Goal: Task Accomplishment & Management: Use online tool/utility

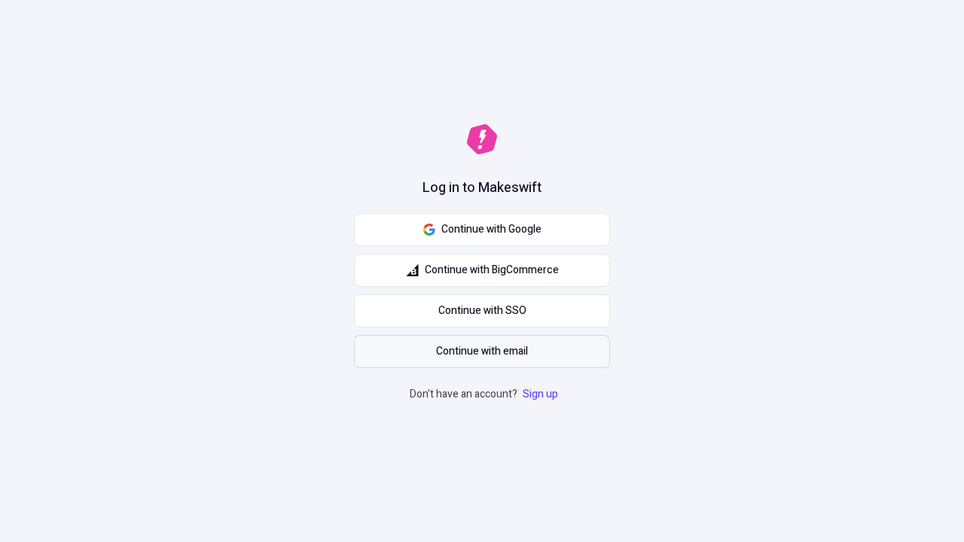
click at [482, 352] on span "Continue with email" at bounding box center [482, 351] width 92 height 17
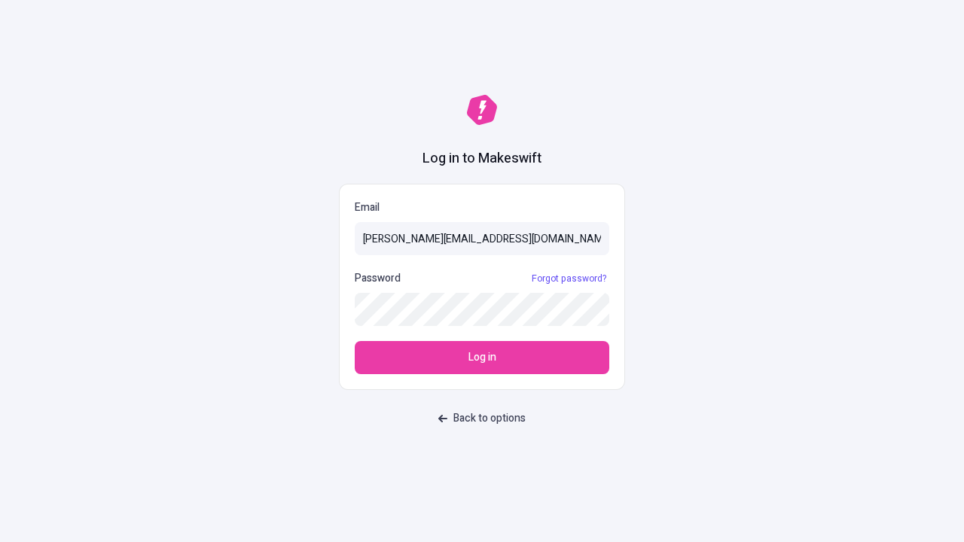
type input "[PERSON_NAME][EMAIL_ADDRESS][DOMAIN_NAME]"
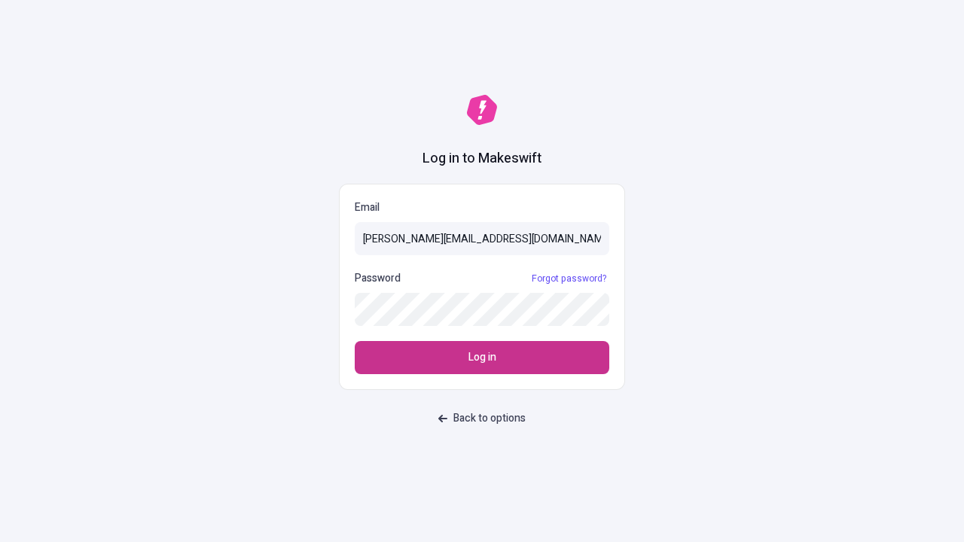
click at [482, 358] on span "Log in" at bounding box center [482, 357] width 28 height 17
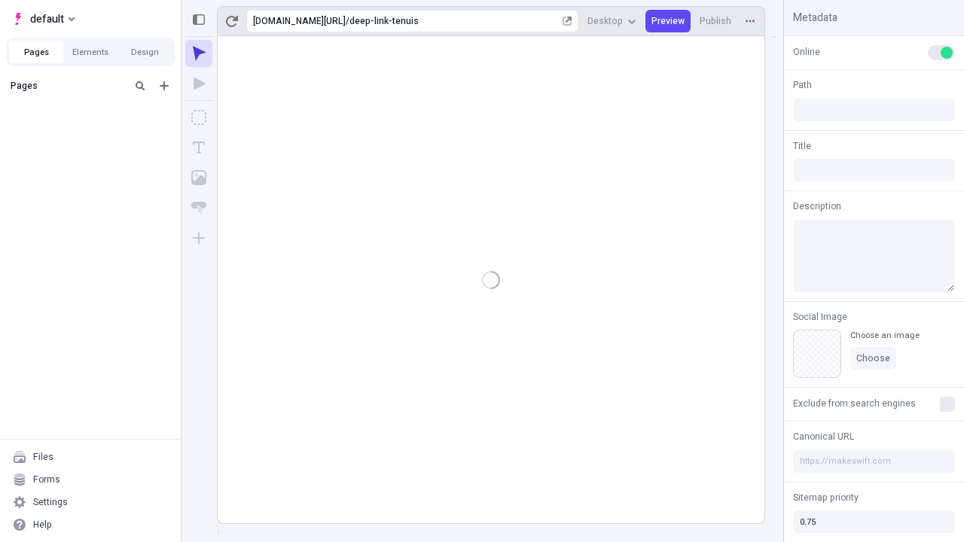
type input "/deep-link-tenuis"
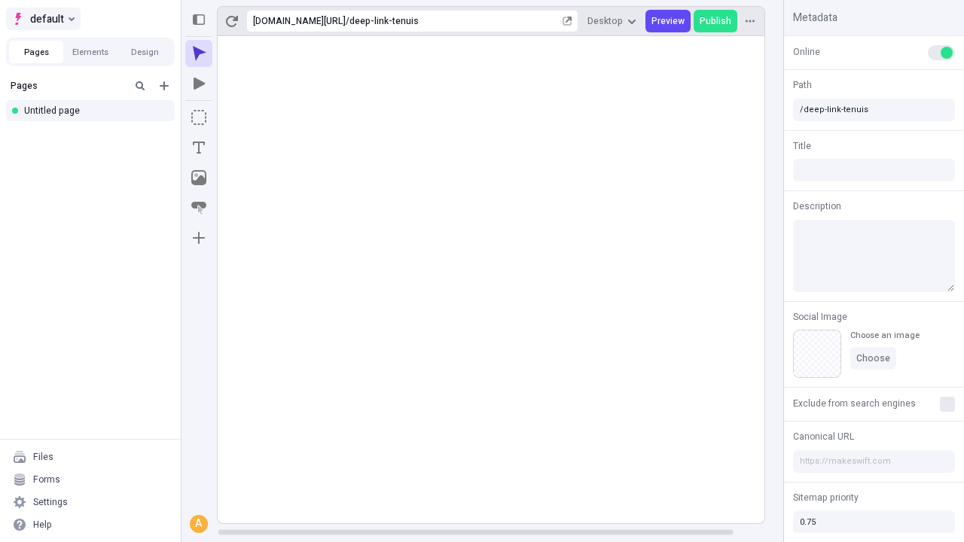
click at [42, 19] on span "default" at bounding box center [47, 19] width 34 height 18
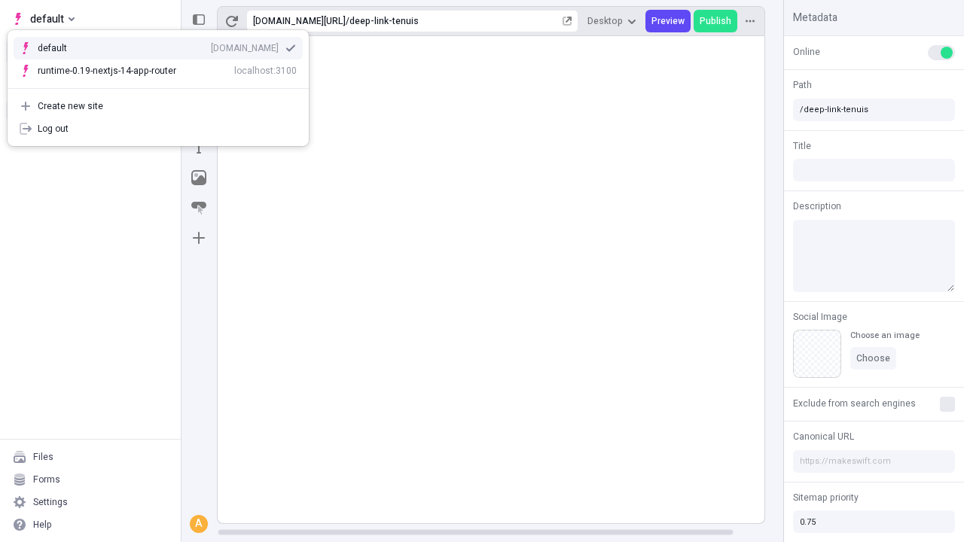
click at [158, 106] on div "Create new site" at bounding box center [167, 106] width 259 height 12
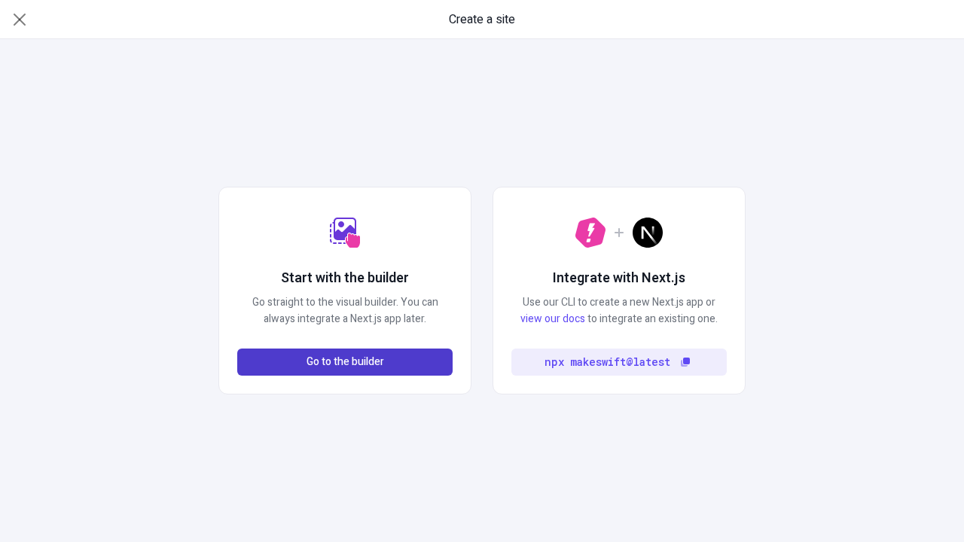
click at [345, 362] on span "Go to the builder" at bounding box center [345, 362] width 78 height 17
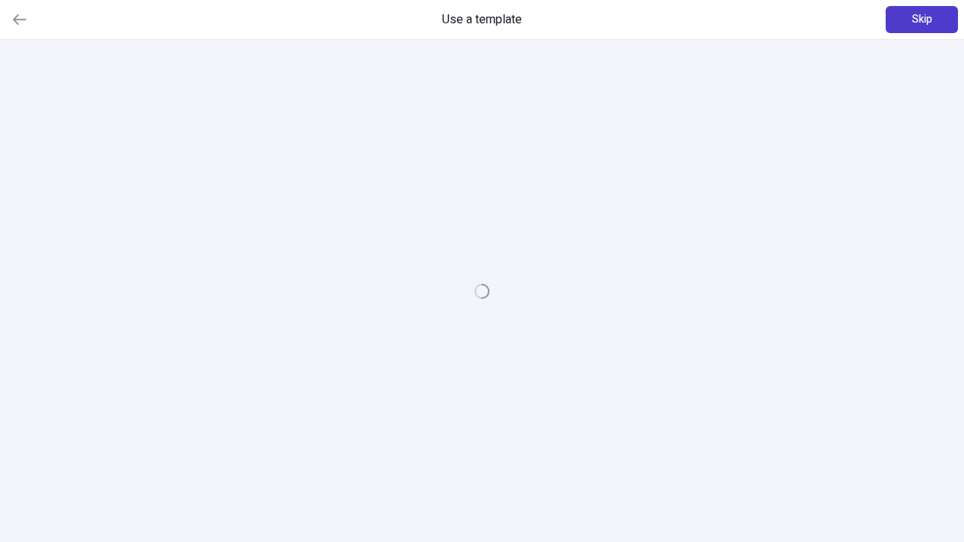
click at [922, 20] on span "Skip" at bounding box center [922, 19] width 20 height 17
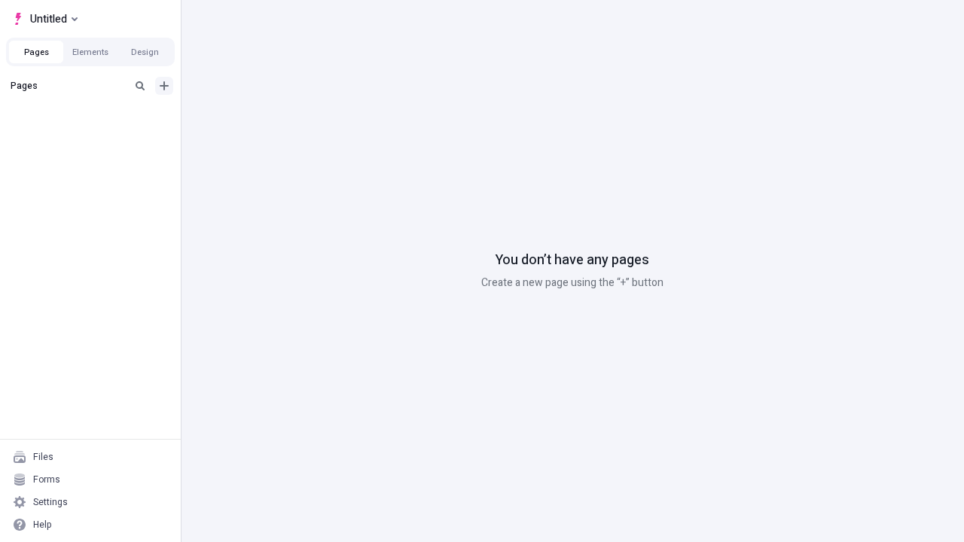
click at [164, 86] on icon "Add new" at bounding box center [164, 85] width 9 height 9
click at [95, 135] on div "Blank page" at bounding box center [95, 134] width 145 height 23
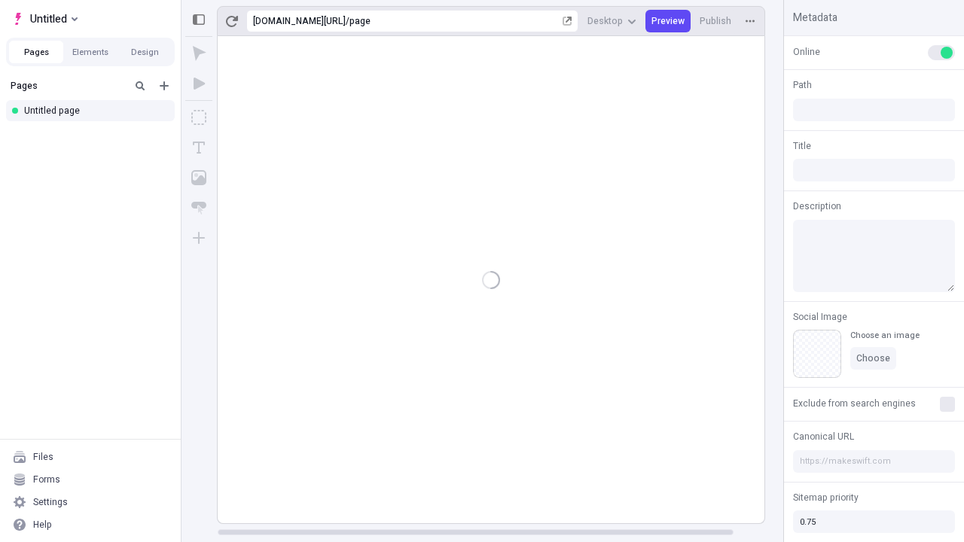
type input "/page"
click at [716, 21] on span "Publish" at bounding box center [715, 21] width 32 height 12
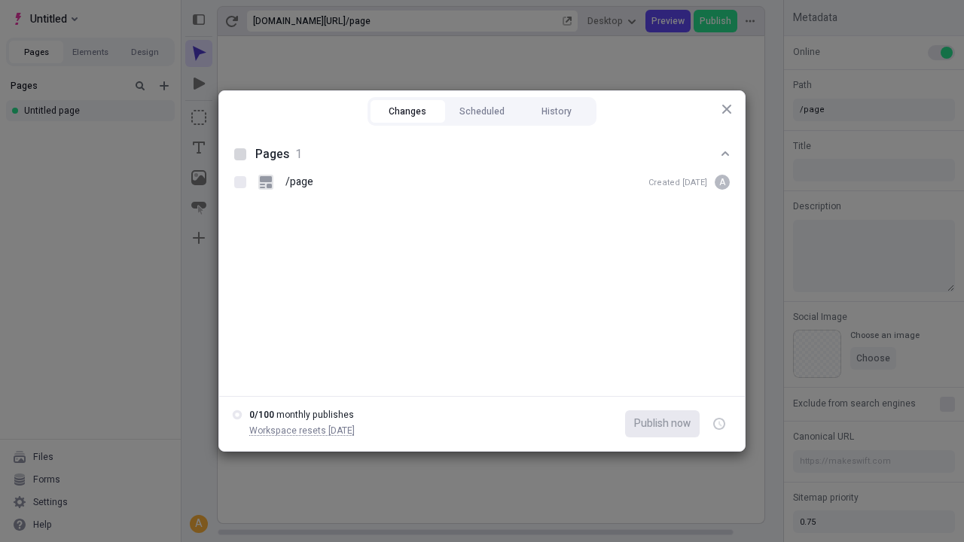
click at [407, 111] on button "Changes" at bounding box center [407, 111] width 75 height 23
click at [240, 154] on div at bounding box center [240, 154] width 12 height 12
checkbox input "true"
click at [719, 424] on icon "button" at bounding box center [720, 424] width 4 height 5
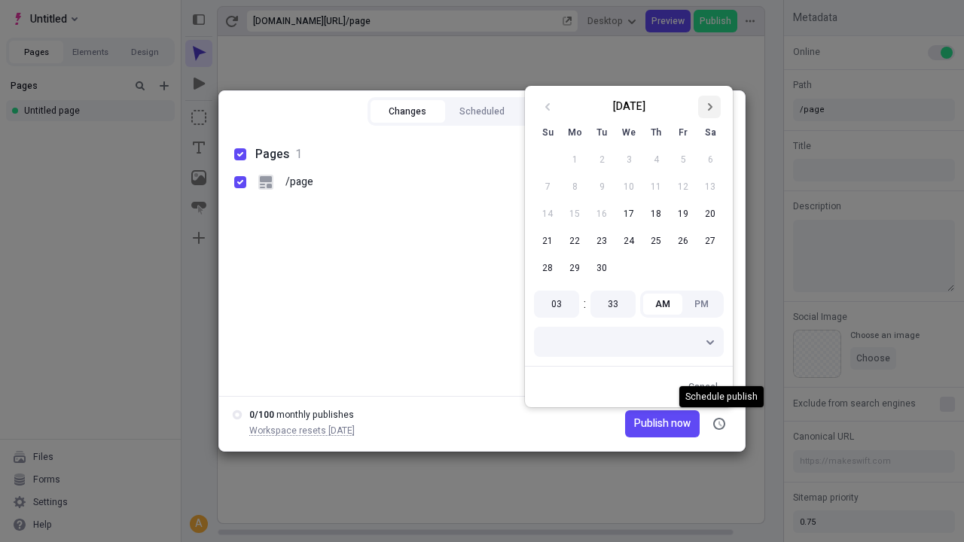
click at [709, 107] on icon "Go to next month" at bounding box center [709, 106] width 9 height 9
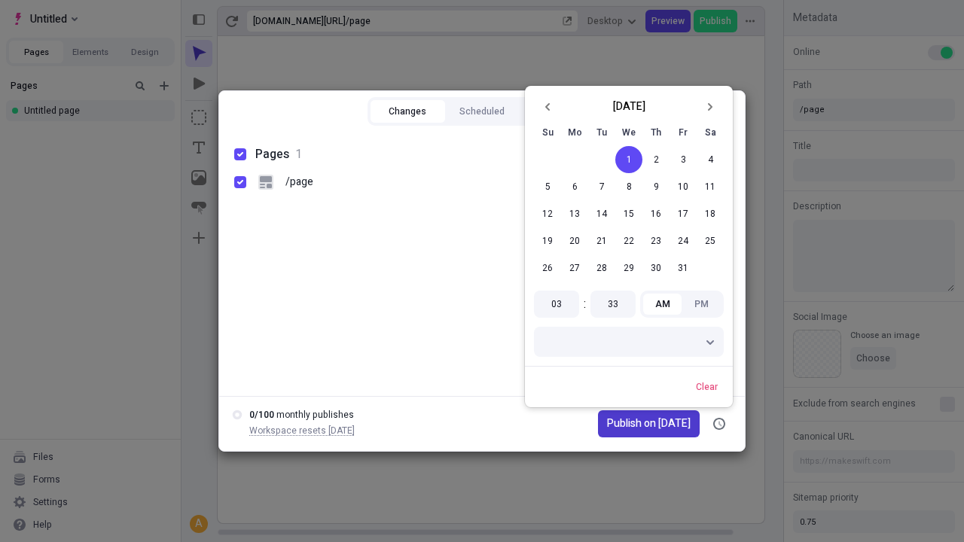
click at [639, 424] on span "Publish on [DATE]" at bounding box center [649, 424] width 84 height 17
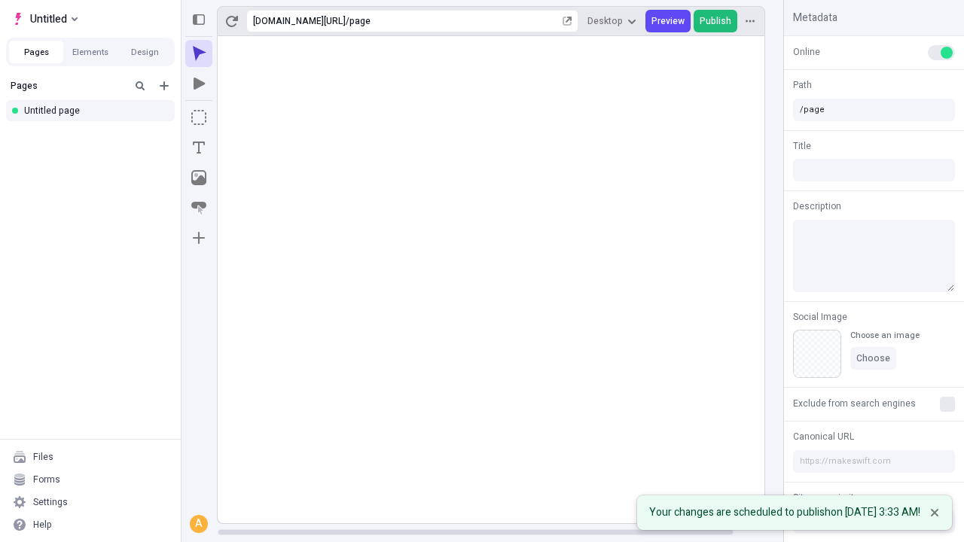
click at [716, 21] on span "Publish" at bounding box center [715, 21] width 32 height 12
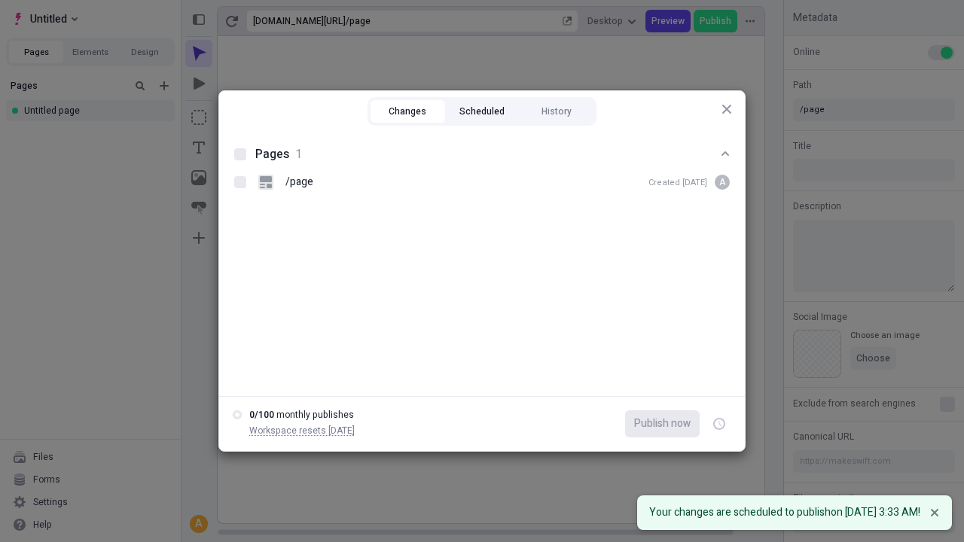
click at [482, 111] on button "Scheduled" at bounding box center [482, 111] width 75 height 23
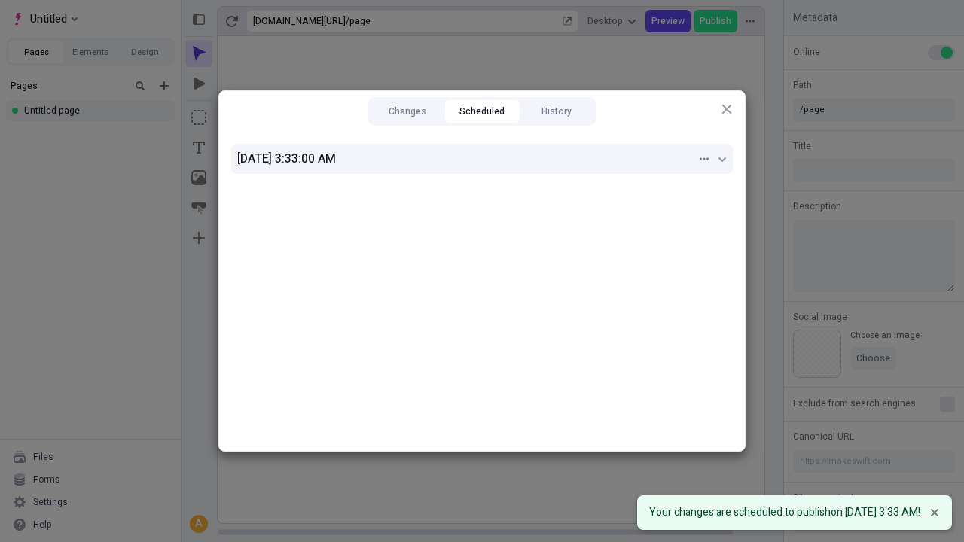
click at [482, 159] on div "[DATE] 3:33:00 AM" at bounding box center [466, 159] width 459 height 18
